Goal: Go to known website: Access a specific website the user already knows

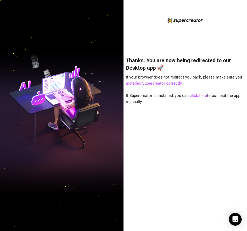
click at [242, 62] on h4 "Thanks. You are now being redirected to our Desktop app 🚀" at bounding box center [185, 64] width 119 height 15
